Goal: Entertainment & Leisure: Consume media (video, audio)

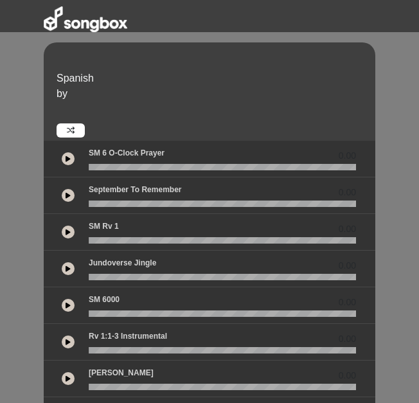
click at [66, 159] on icon at bounding box center [68, 158] width 5 height 6
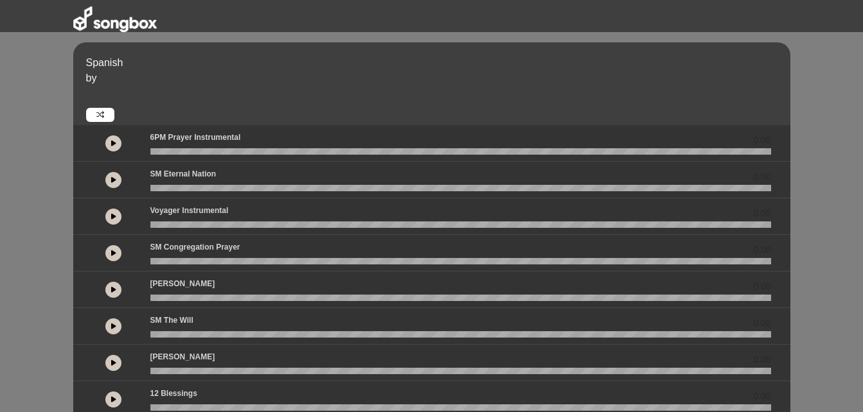
click at [103, 180] on div at bounding box center [114, 179] width 58 height 23
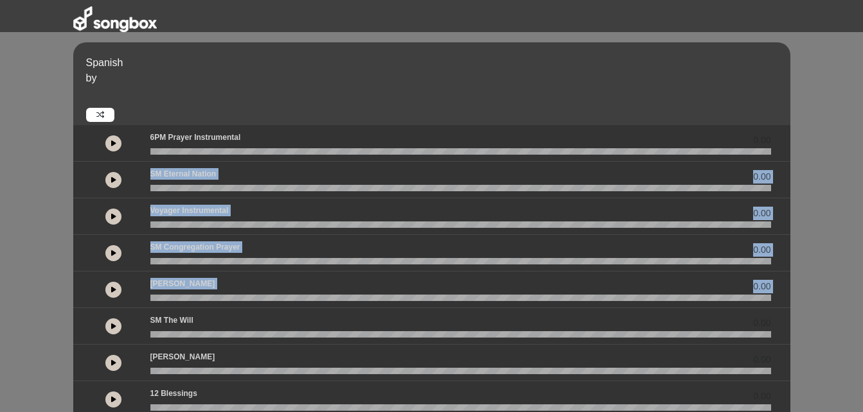
drag, startPoint x: 103, startPoint y: 180, endPoint x: 132, endPoint y: 333, distance: 156.2
click at [132, 333] on div "0.00 0.00 0.00 0.00 0.00" at bounding box center [431, 418] width 717 height 586
drag, startPoint x: 132, startPoint y: 333, endPoint x: 128, endPoint y: 328, distance: 6.9
click at [128, 328] on div at bounding box center [114, 326] width 58 height 23
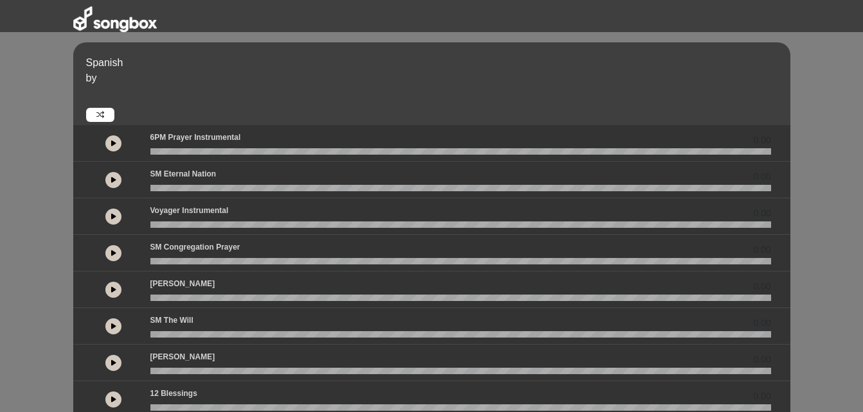
click at [113, 326] on icon at bounding box center [113, 326] width 5 height 6
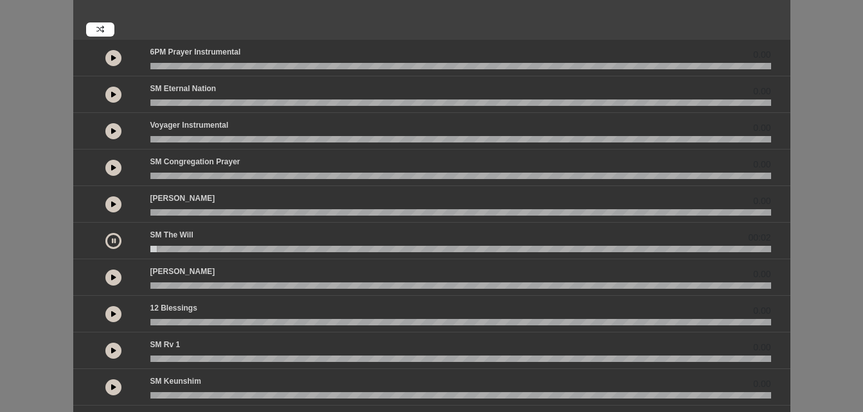
scroll to position [162, 0]
